Goal: Information Seeking & Learning: Learn about a topic

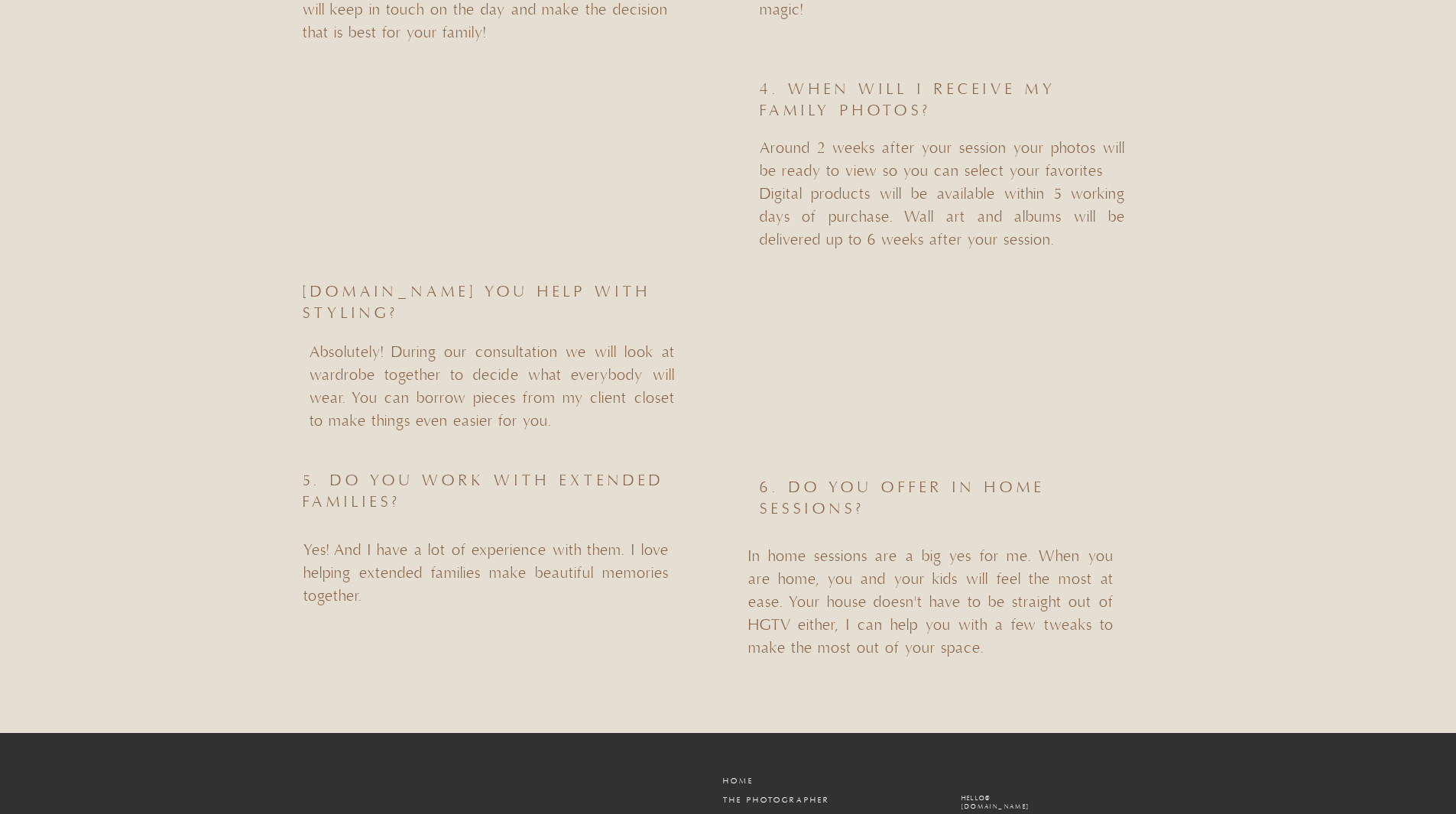
scroll to position [7376, 0]
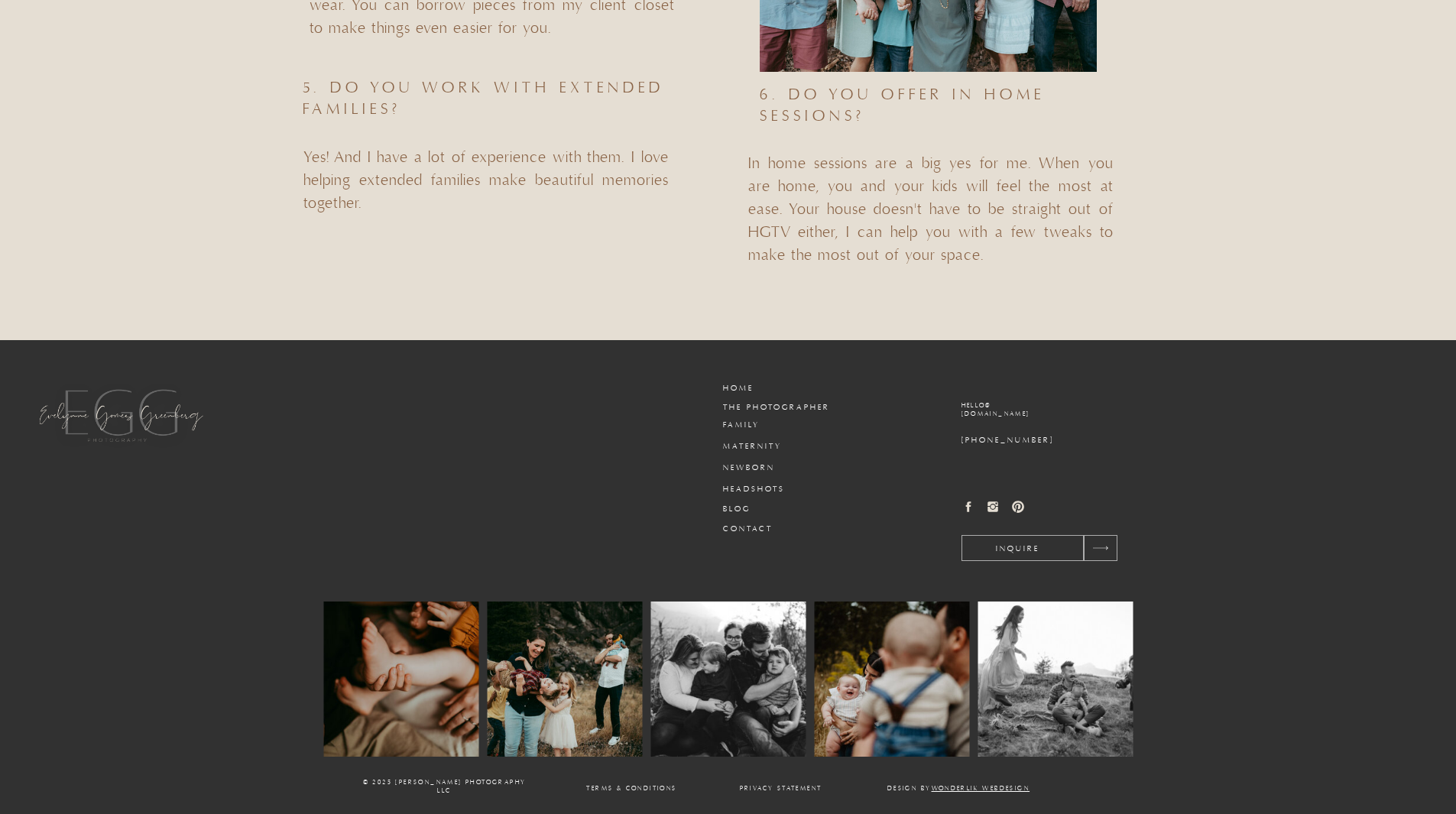
click at [742, 510] on h3 "Blog" at bounding box center [760, 509] width 74 height 11
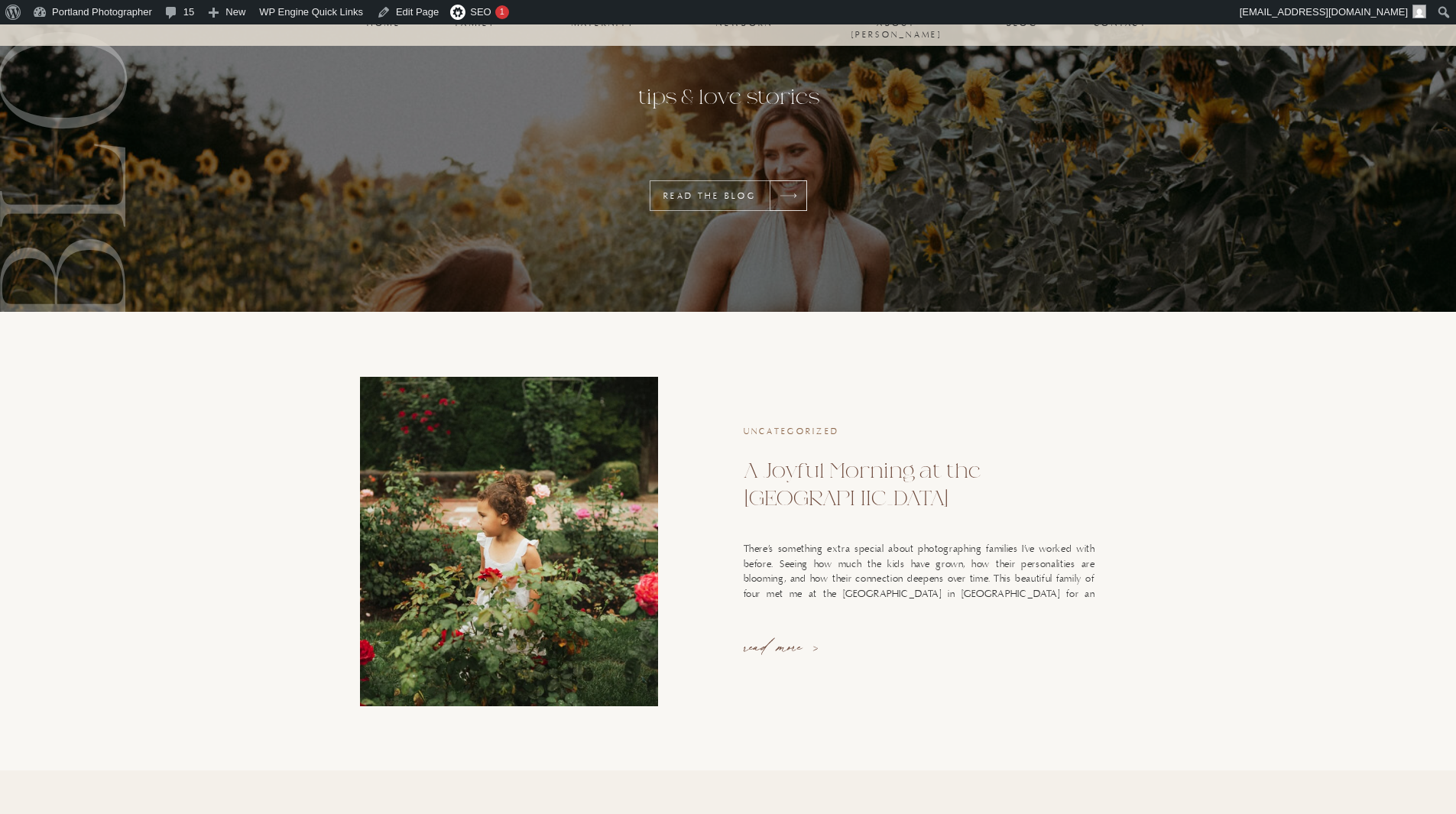
scroll to position [382, 0]
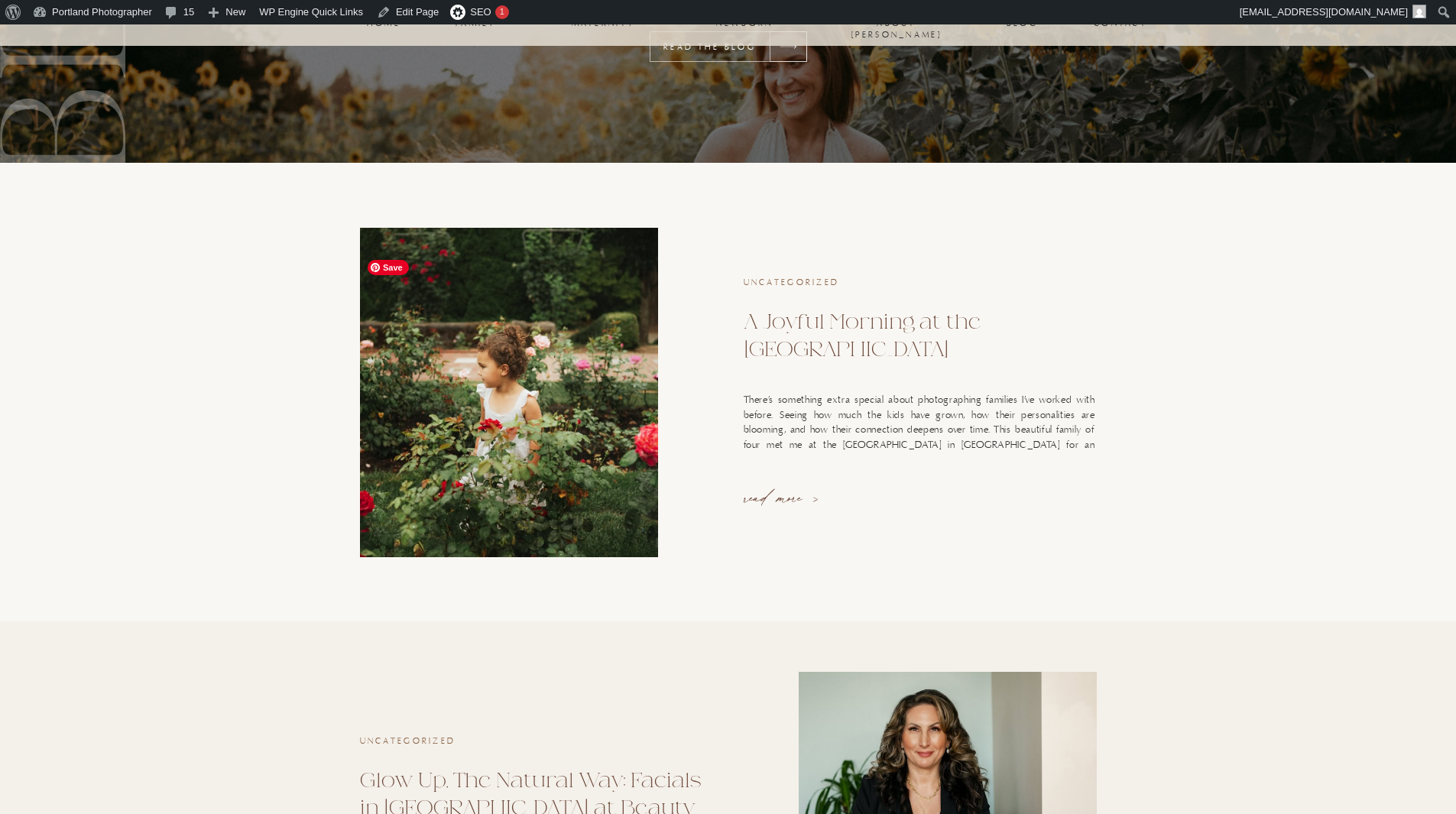
click at [468, 402] on img at bounding box center [509, 393] width 298 height 330
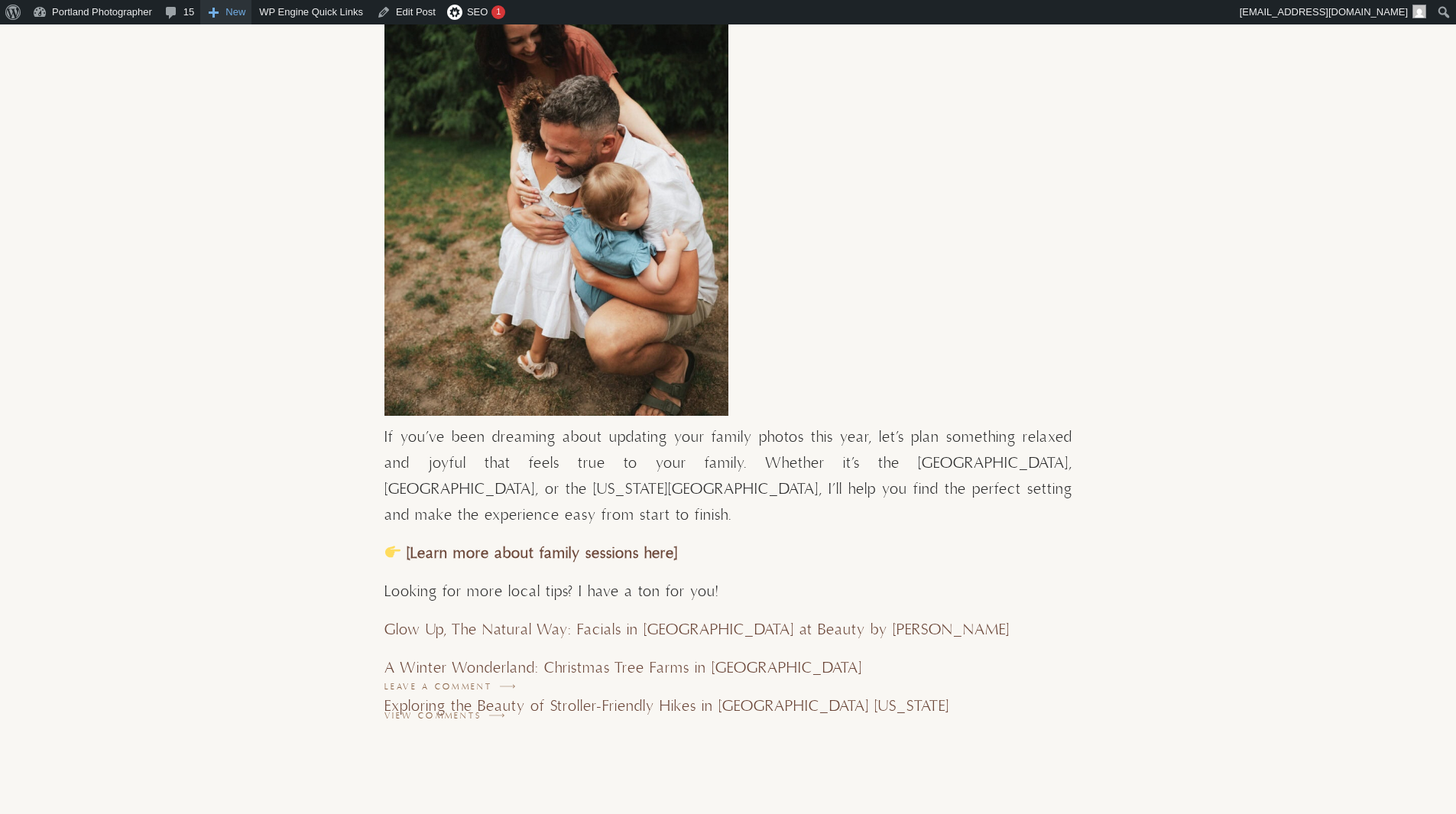
scroll to position [6878, 0]
